Goal: Use online tool/utility: Utilize a website feature to perform a specific function

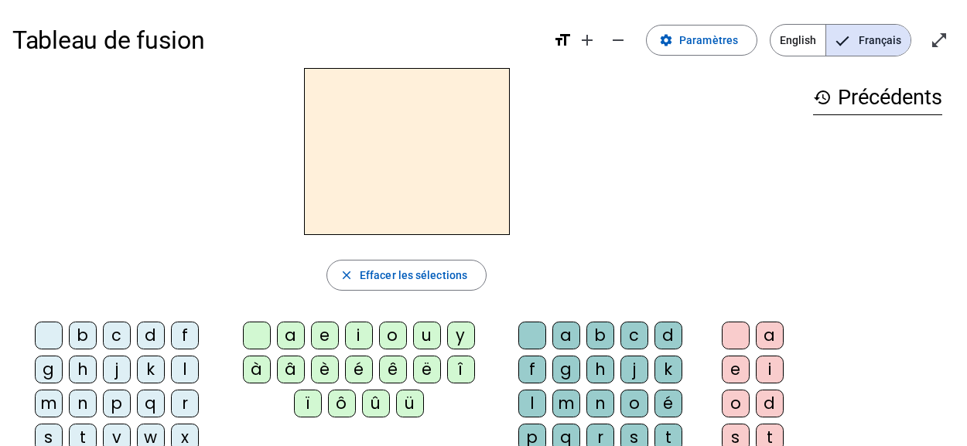
click at [97, 390] on div "n" at bounding box center [83, 404] width 28 height 28
click at [354, 337] on div "i" at bounding box center [359, 336] width 28 height 28
click at [317, 335] on div "e" at bounding box center [325, 336] width 28 height 28
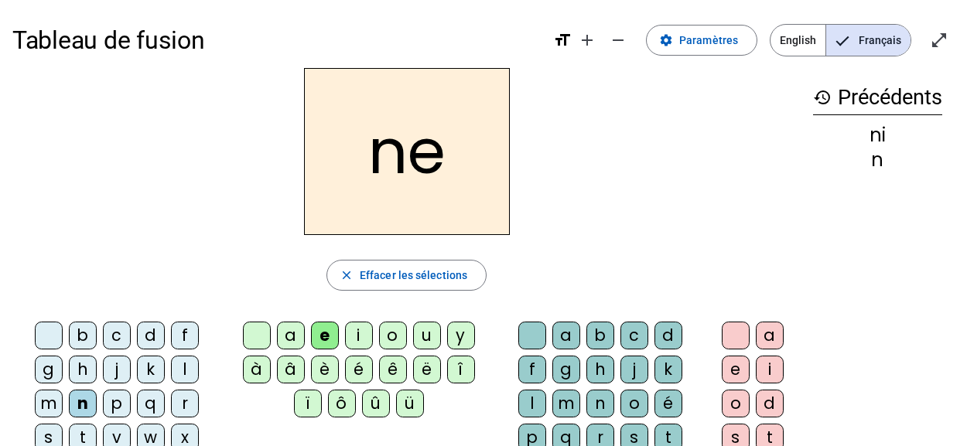
click at [63, 424] on div "s" at bounding box center [49, 438] width 28 height 28
click at [286, 333] on div "a" at bounding box center [291, 336] width 28 height 28
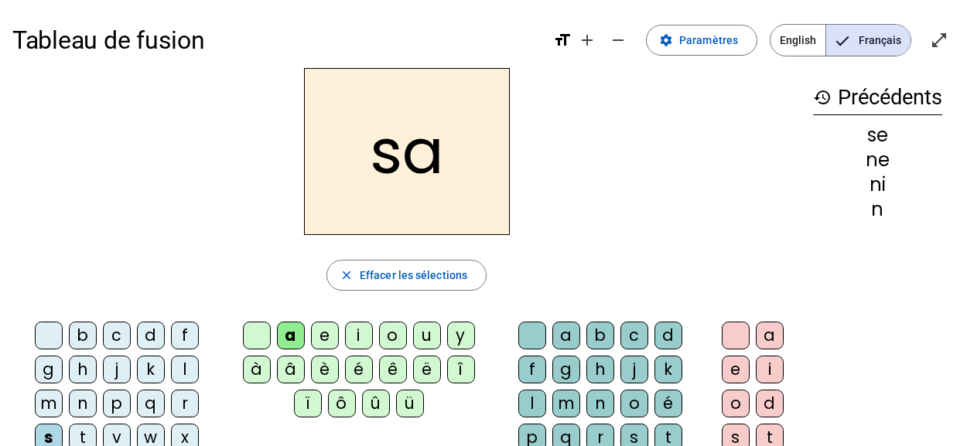
click at [97, 424] on div "t" at bounding box center [83, 438] width 28 height 28
click at [415, 333] on div "u" at bounding box center [427, 336] width 28 height 28
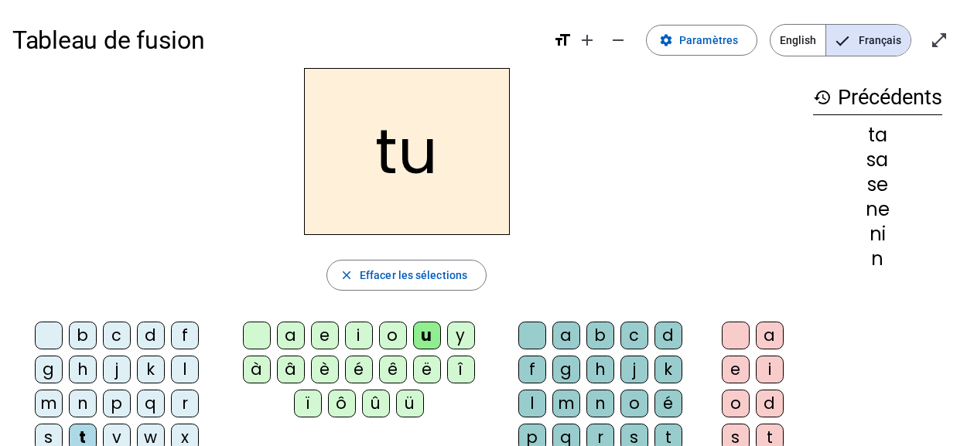
click at [137, 341] on div "d" at bounding box center [151, 336] width 28 height 28
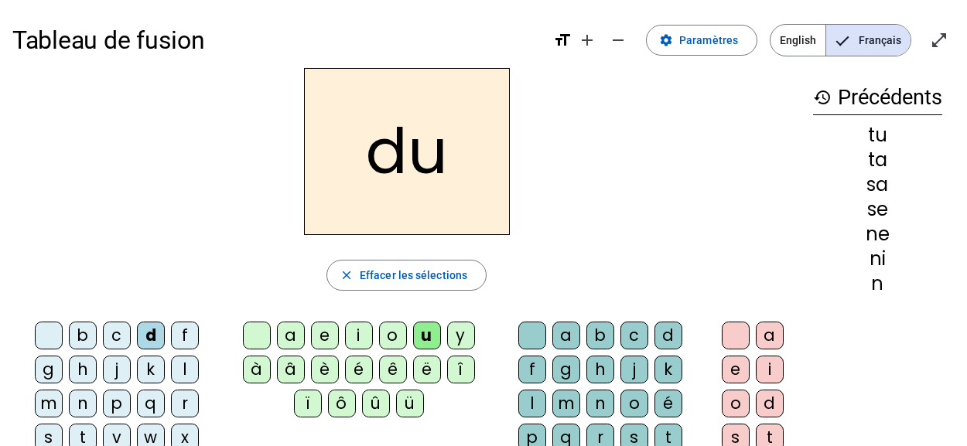
click at [614, 424] on div "r" at bounding box center [600, 438] width 28 height 28
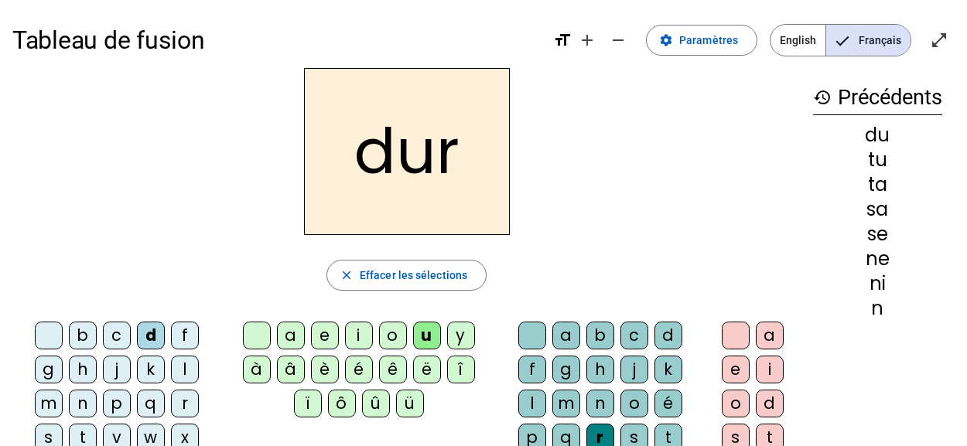
click at [63, 390] on div "m" at bounding box center [49, 404] width 28 height 28
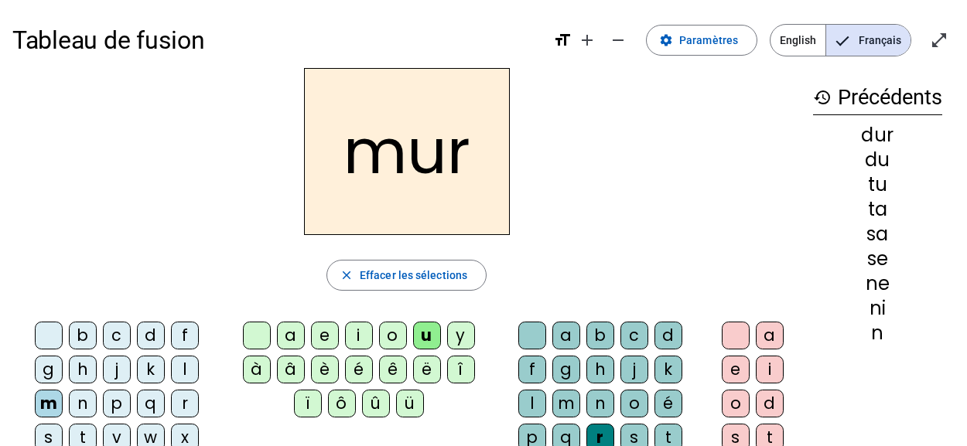
click at [63, 424] on div "s" at bounding box center [49, 438] width 28 height 28
